Goal: Task Accomplishment & Management: Complete application form

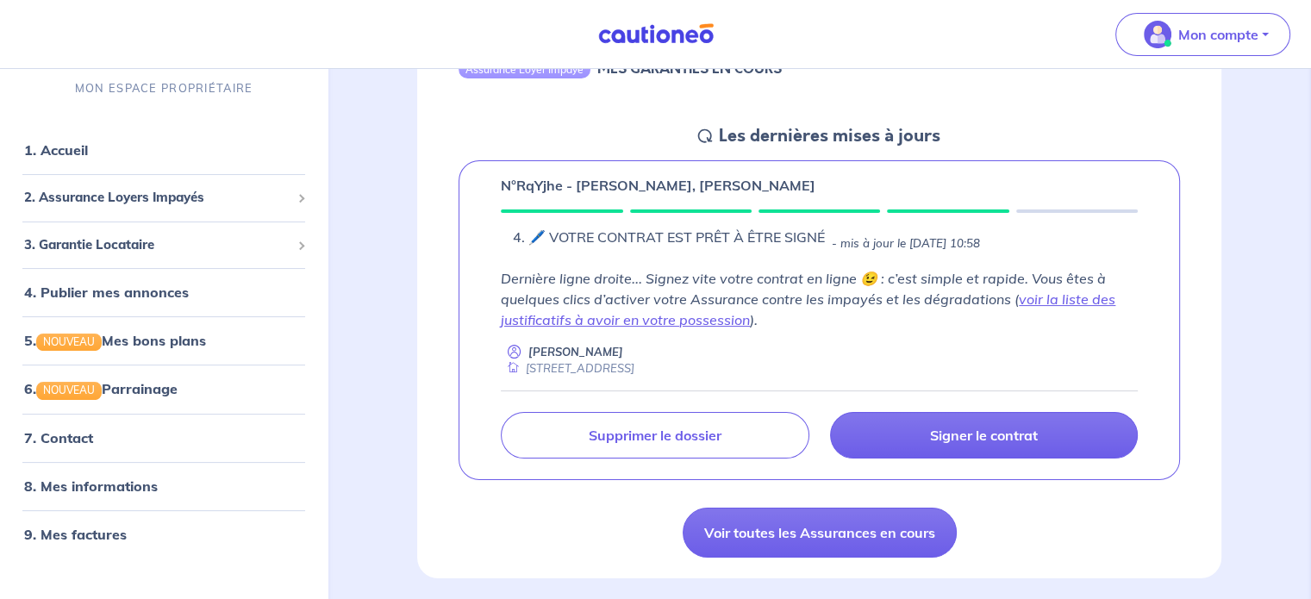
scroll to position [228, 0]
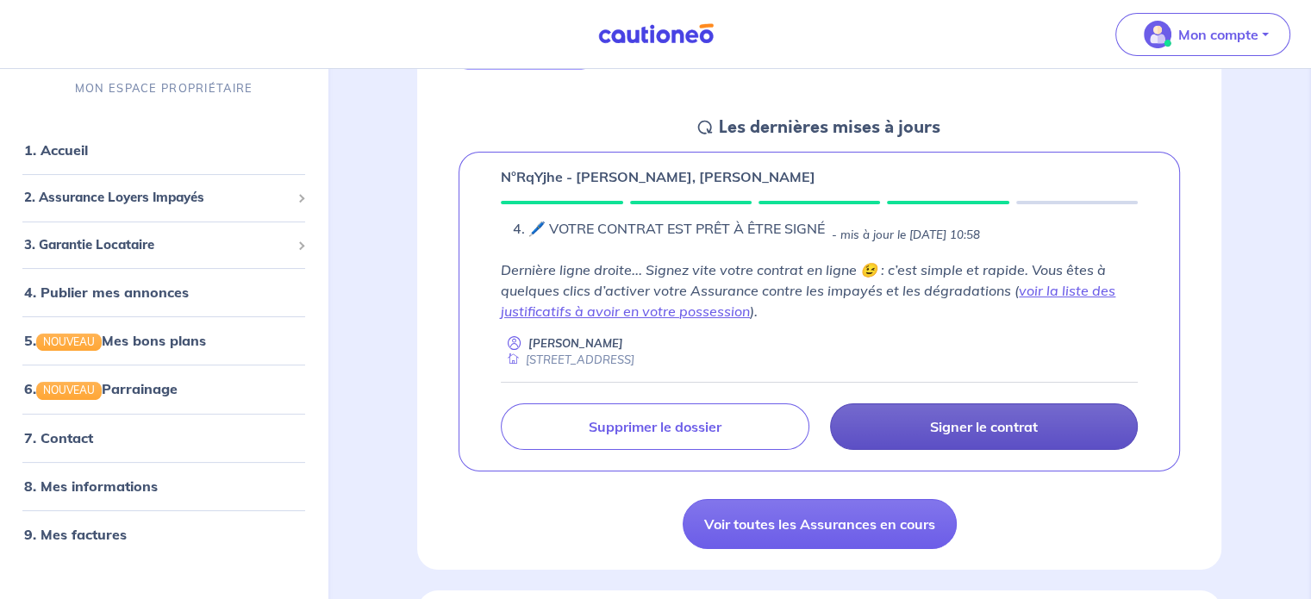
click at [1019, 422] on p "Signer le contrat" at bounding box center [984, 426] width 108 height 17
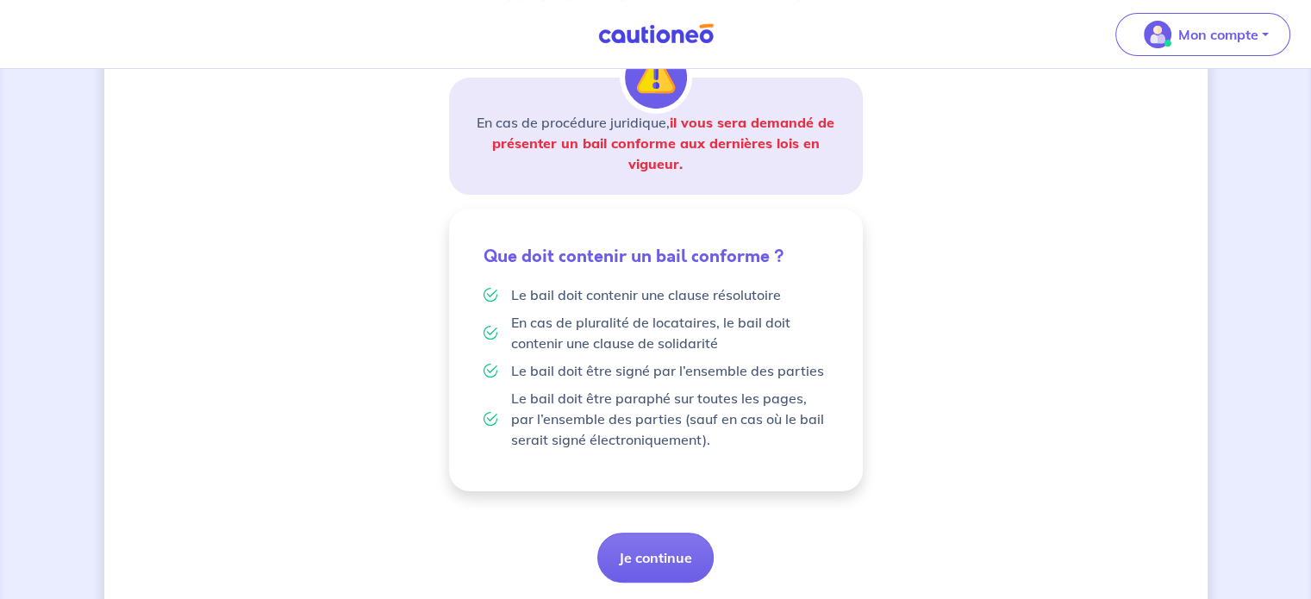
scroll to position [347, 0]
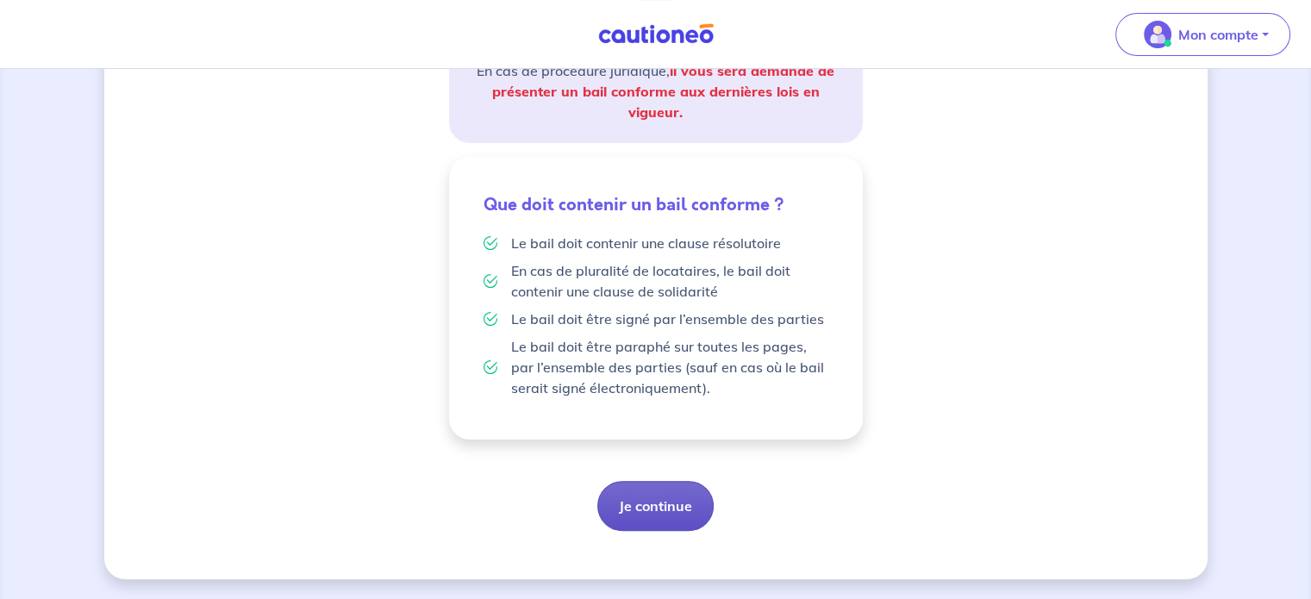
click at [657, 513] on button "Je continue" at bounding box center [655, 506] width 116 height 50
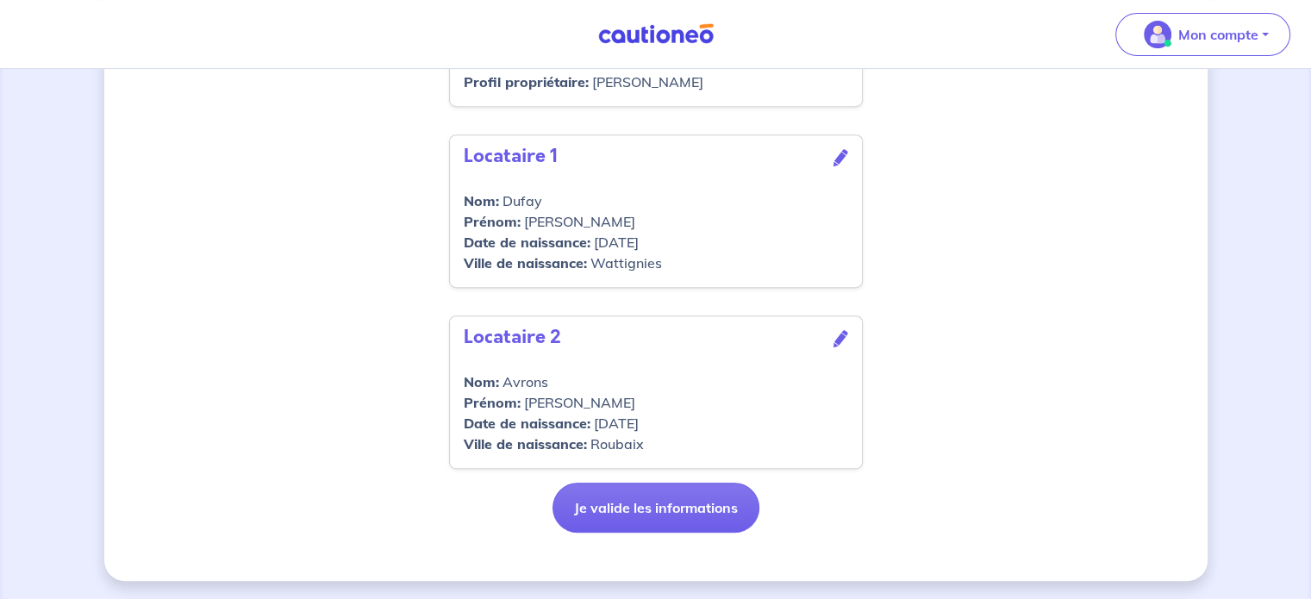
scroll to position [752, 0]
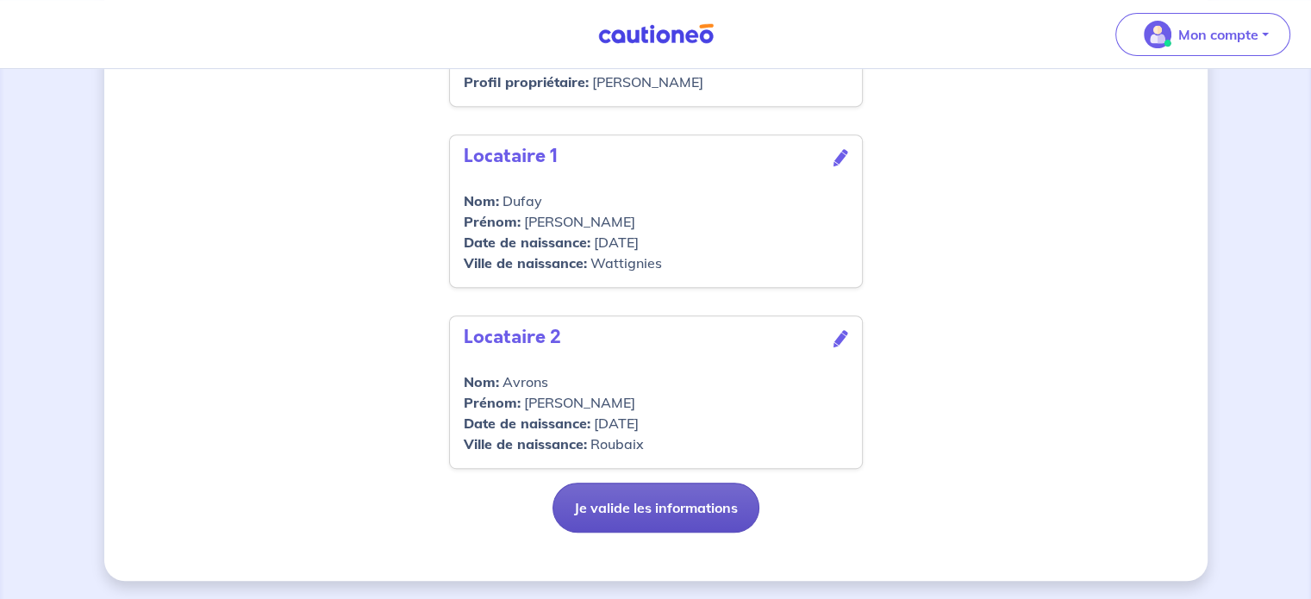
click at [656, 513] on button "Je valide les informations" at bounding box center [656, 508] width 207 height 50
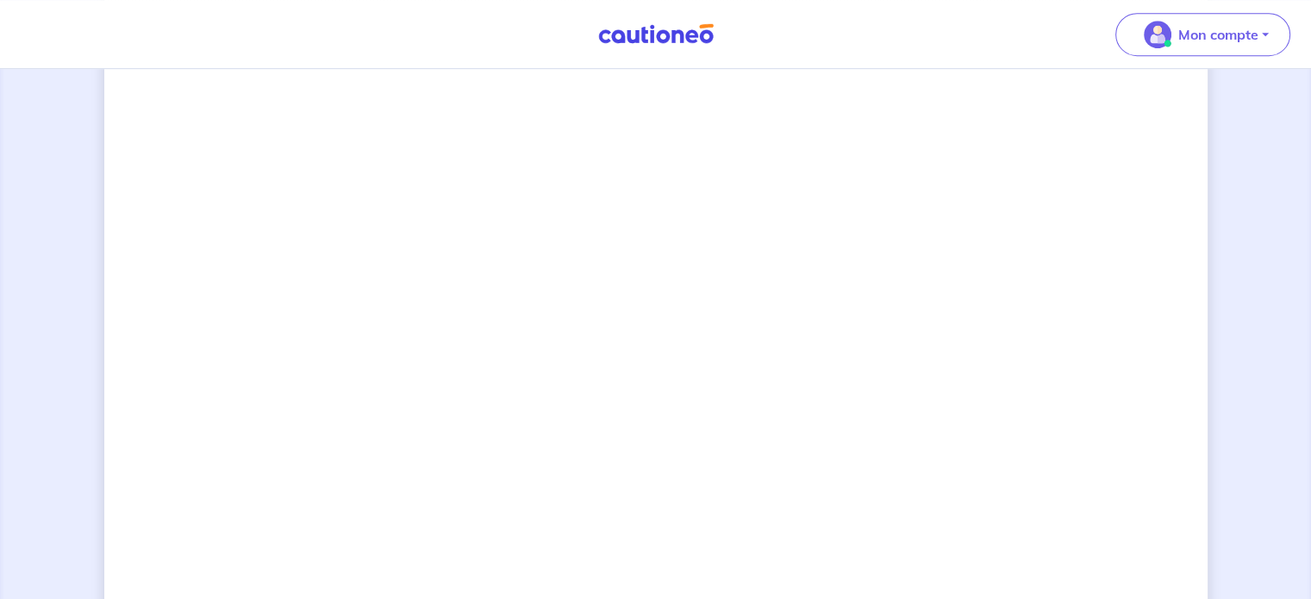
scroll to position [1176, 0]
